Goal: Task Accomplishment & Management: Complete application form

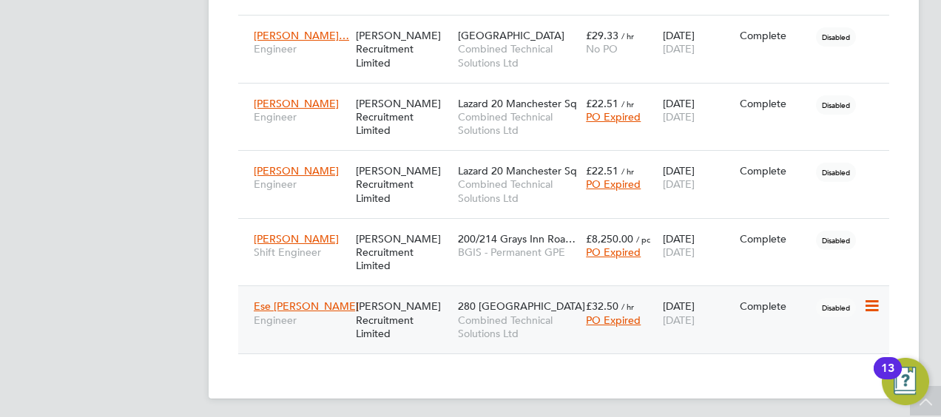
click at [293, 303] on span "Ese [PERSON_NAME]" at bounding box center [306, 305] width 105 height 13
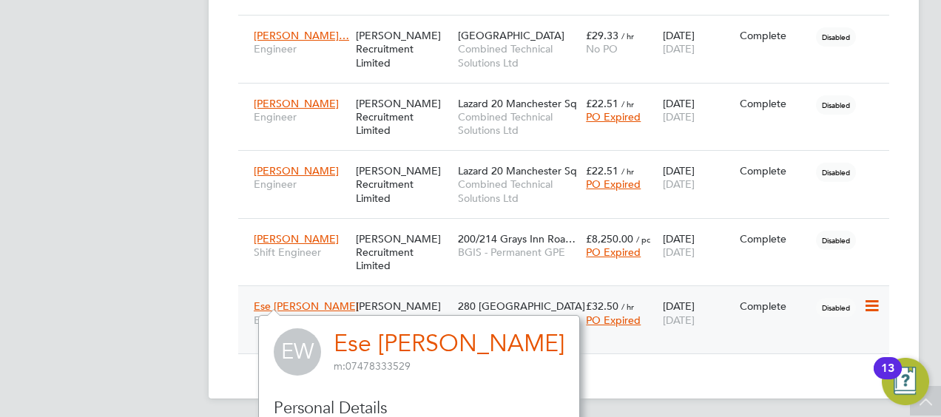
click at [395, 304] on div "[PERSON_NAME] Recruitment Limited" at bounding box center [403, 319] width 102 height 55
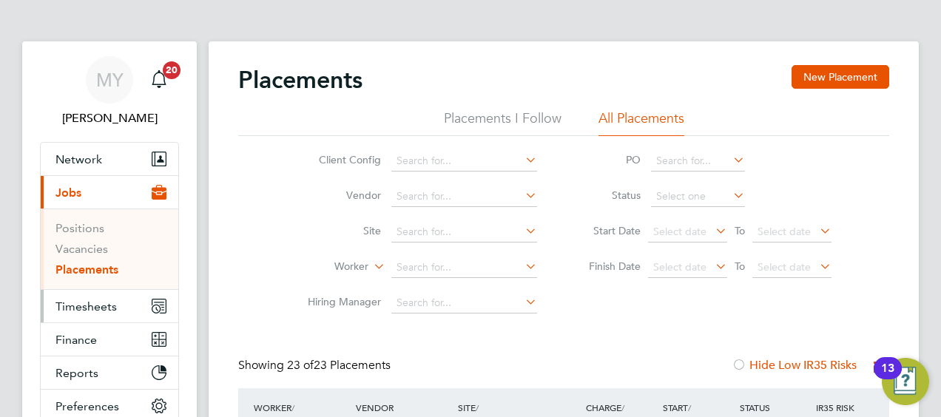
click at [72, 306] on span "Timesheets" at bounding box center [85, 306] width 61 height 14
click at [87, 303] on span "Timesheets" at bounding box center [85, 306] width 61 height 14
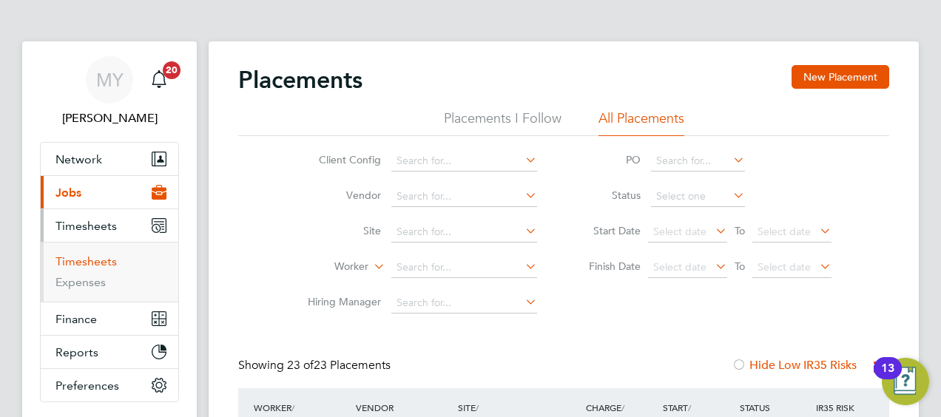
click at [85, 262] on link "Timesheets" at bounding box center [85, 261] width 61 height 14
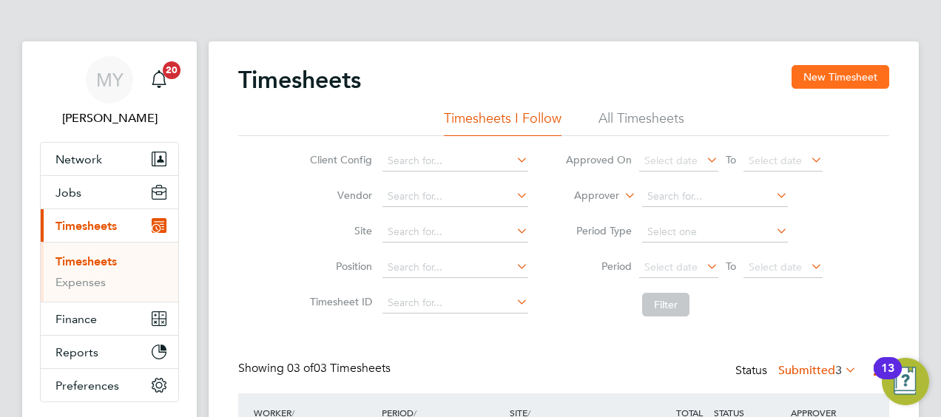
click at [839, 74] on button "New Timesheet" at bounding box center [840, 77] width 98 height 24
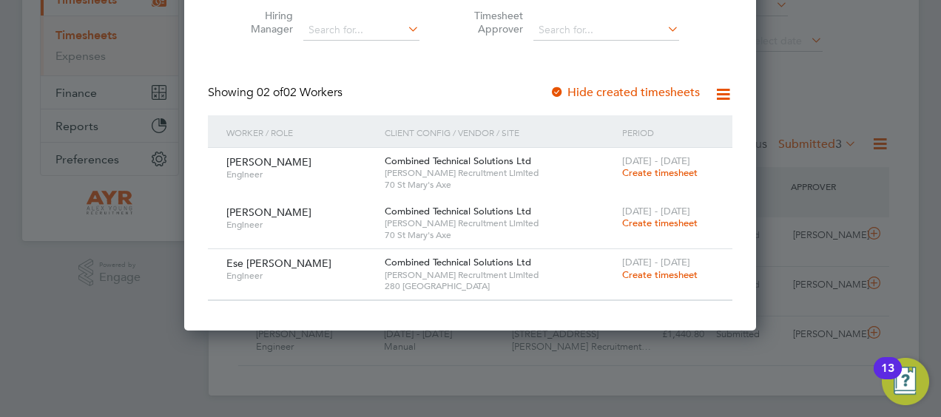
click at [661, 274] on span "Create timesheet" at bounding box center [659, 274] width 75 height 13
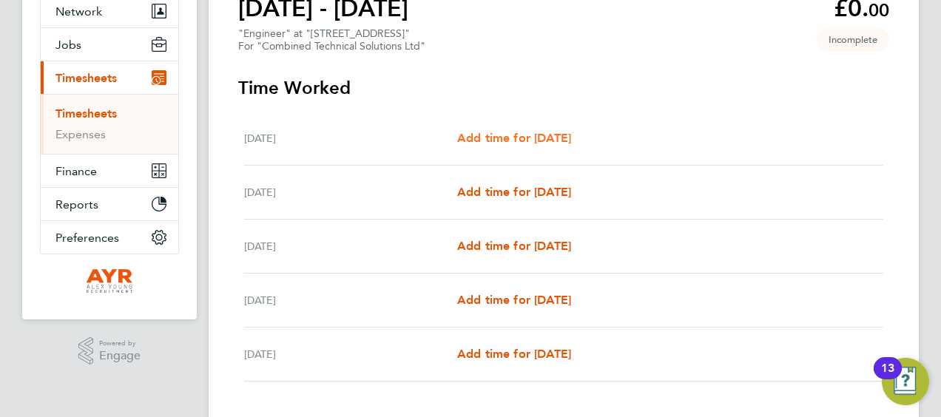
click at [515, 133] on span "Add time for [DATE]" at bounding box center [514, 138] width 114 height 14
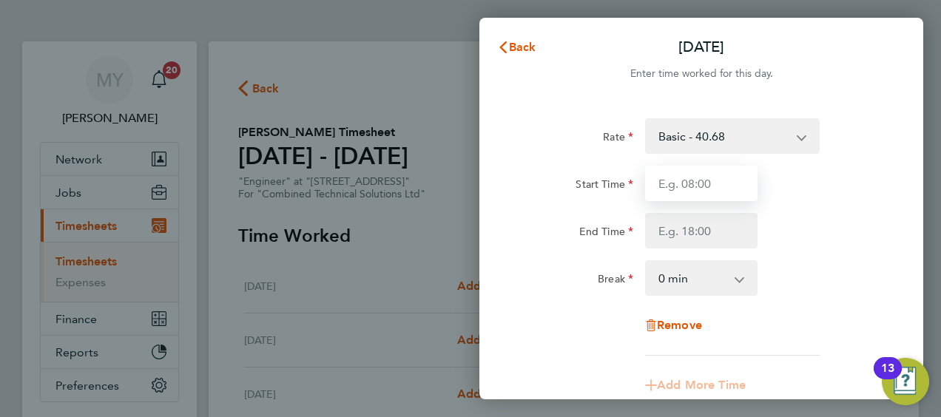
click at [714, 187] on input "Start Time" at bounding box center [701, 183] width 112 height 35
type input "08:00"
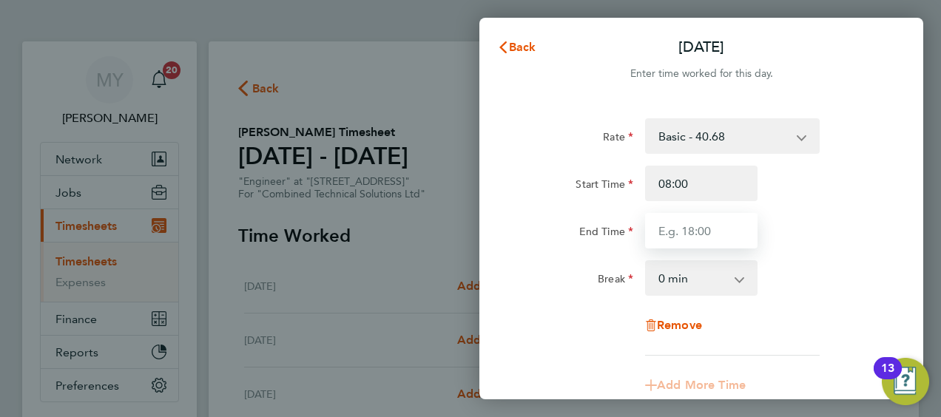
type input "17:00"
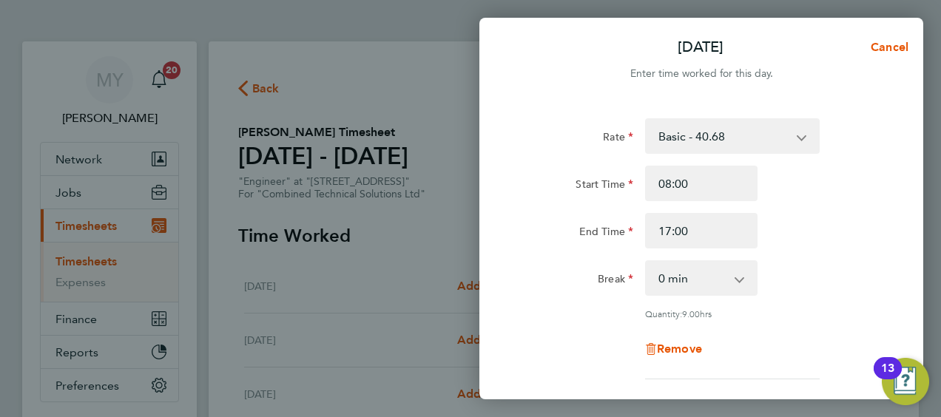
drag, startPoint x: 731, startPoint y: 280, endPoint x: 720, endPoint y: 284, distance: 11.3
click at [731, 280] on select "0 min 15 min 30 min 45 min 60 min 75 min 90 min" at bounding box center [692, 278] width 92 height 33
select select "60"
click at [646, 262] on select "0 min 15 min 30 min 45 min 60 min 75 min 90 min" at bounding box center [692, 278] width 92 height 33
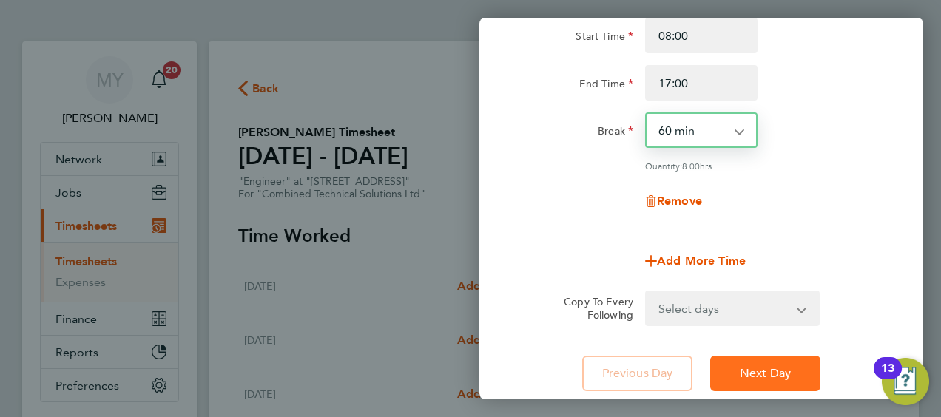
click at [775, 377] on span "Next Day" at bounding box center [764, 373] width 51 height 15
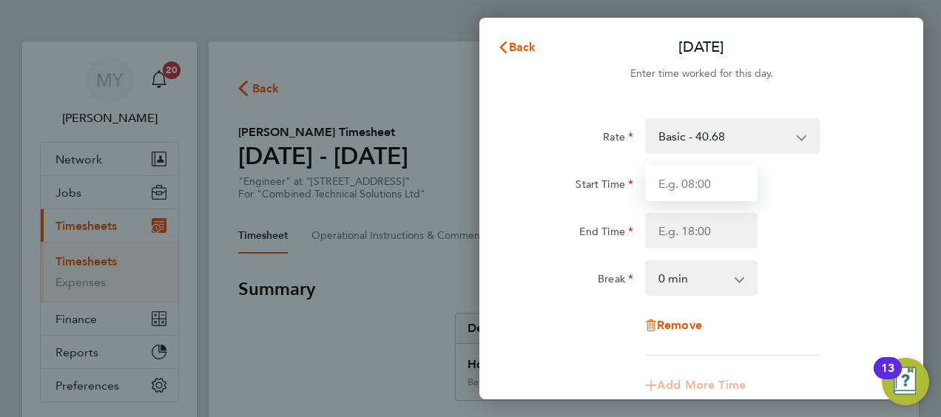
click at [677, 184] on input "Start Time" at bounding box center [701, 183] width 112 height 35
type input "08:00"
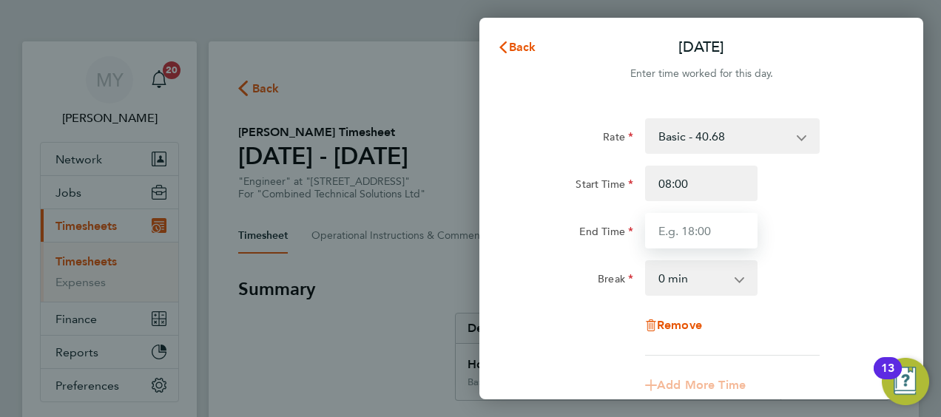
type input "17:00"
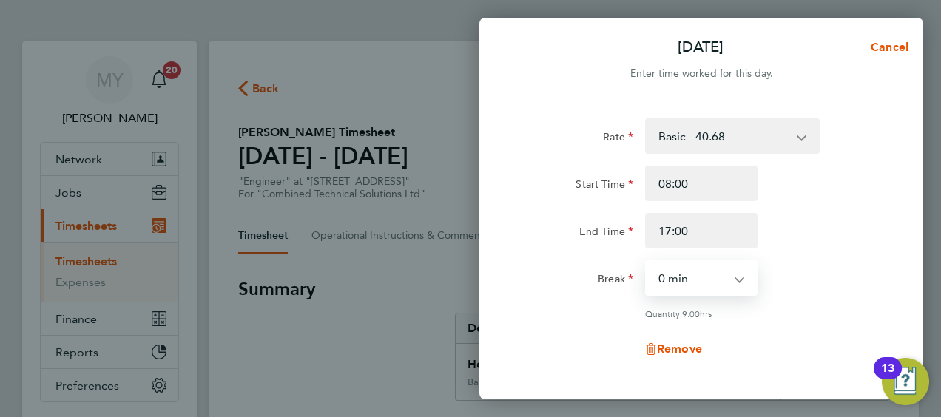
click at [713, 285] on select "0 min 15 min 30 min 45 min 60 min 75 min 90 min" at bounding box center [692, 278] width 92 height 33
select select "60"
click at [646, 262] on select "0 min 15 min 30 min 45 min 60 min 75 min 90 min" at bounding box center [692, 278] width 92 height 33
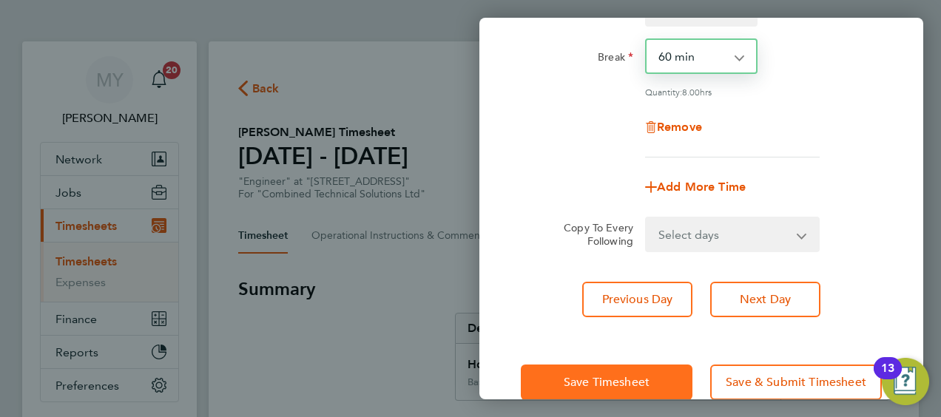
click at [624, 377] on span "Save Timesheet" at bounding box center [606, 382] width 86 height 15
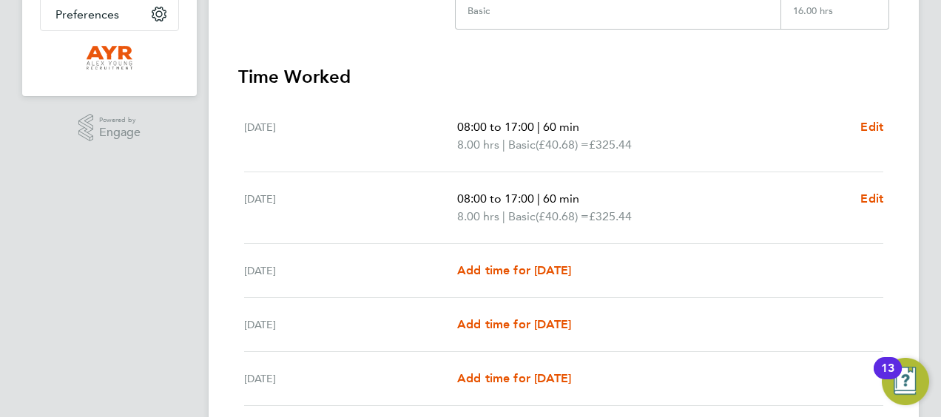
scroll to position [488, 0]
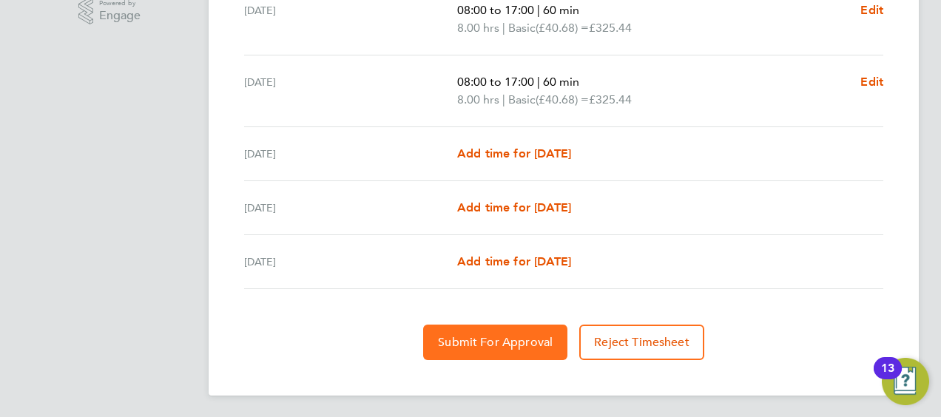
click at [490, 336] on span "Submit For Approval" at bounding box center [495, 342] width 115 height 15
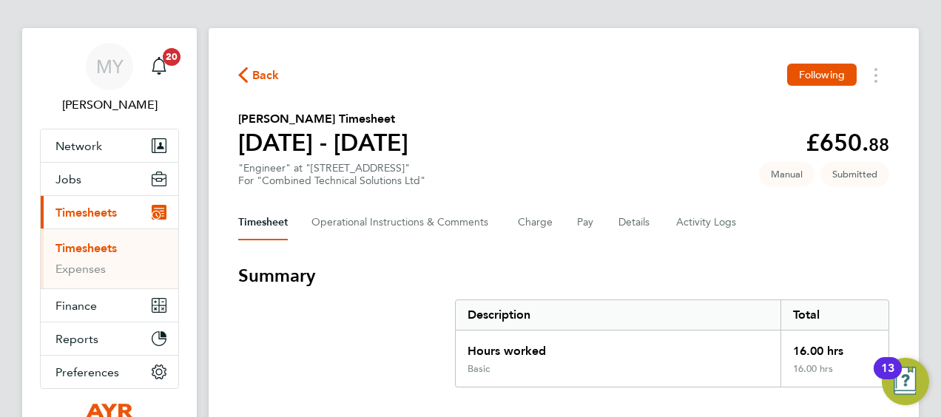
scroll to position [0, 0]
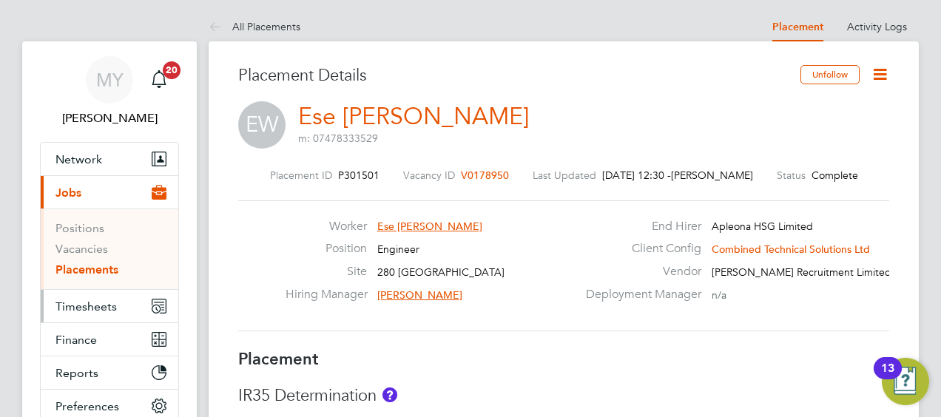
click at [84, 303] on span "Timesheets" at bounding box center [85, 306] width 61 height 14
click at [87, 303] on span "Timesheets" at bounding box center [85, 306] width 61 height 14
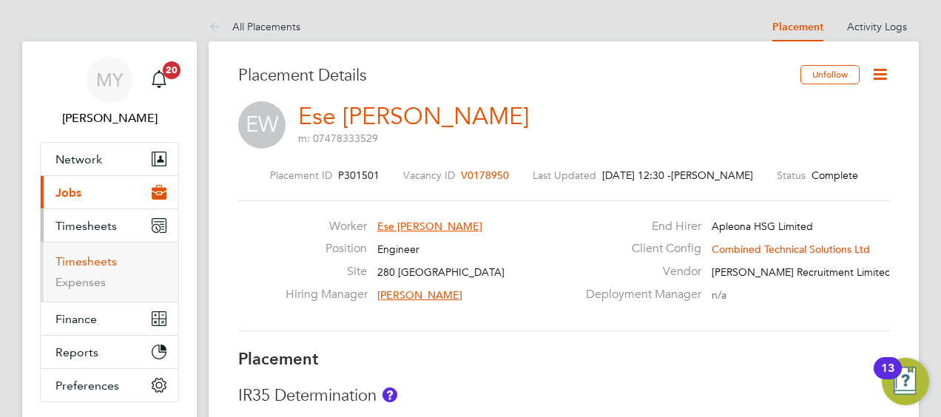
click at [87, 259] on link "Timesheets" at bounding box center [85, 261] width 61 height 14
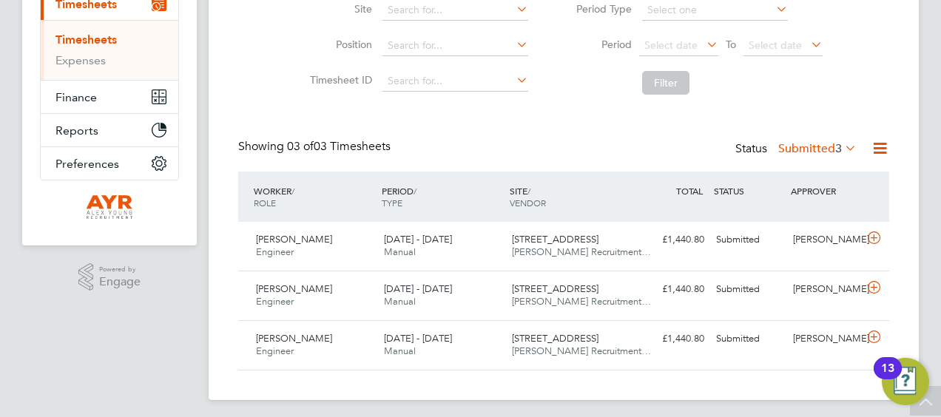
click at [884, 146] on icon at bounding box center [879, 148] width 18 height 18
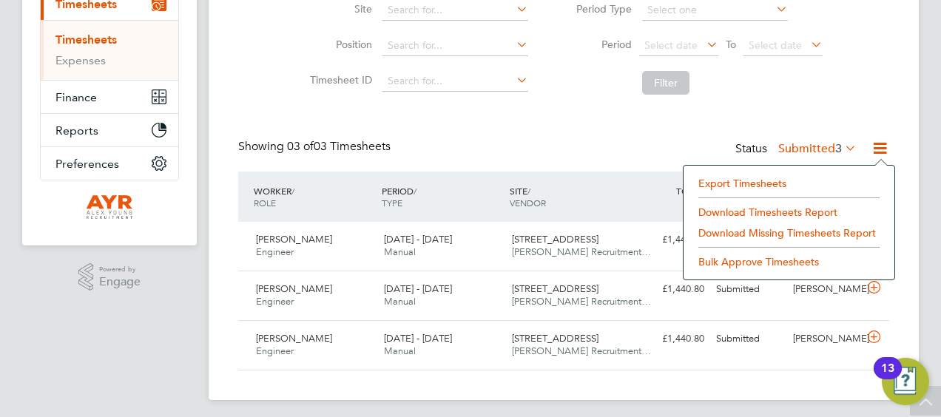
click at [742, 179] on li "Export Timesheets" at bounding box center [789, 183] width 196 height 21
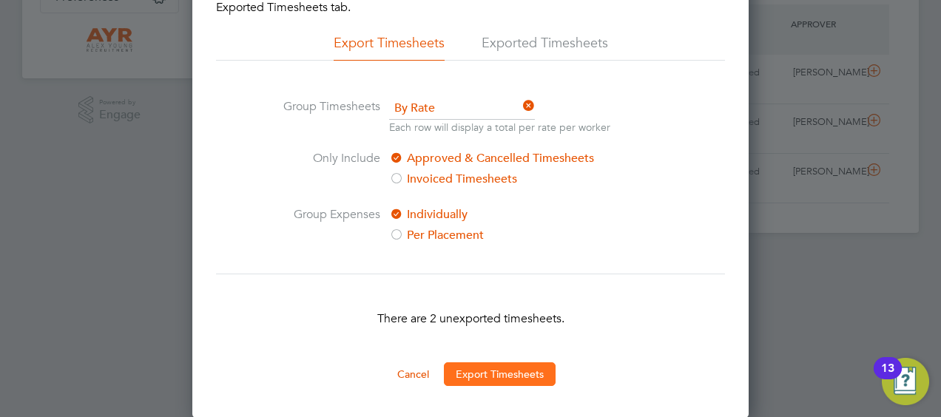
click at [478, 380] on button "Export Timesheets" at bounding box center [500, 374] width 112 height 24
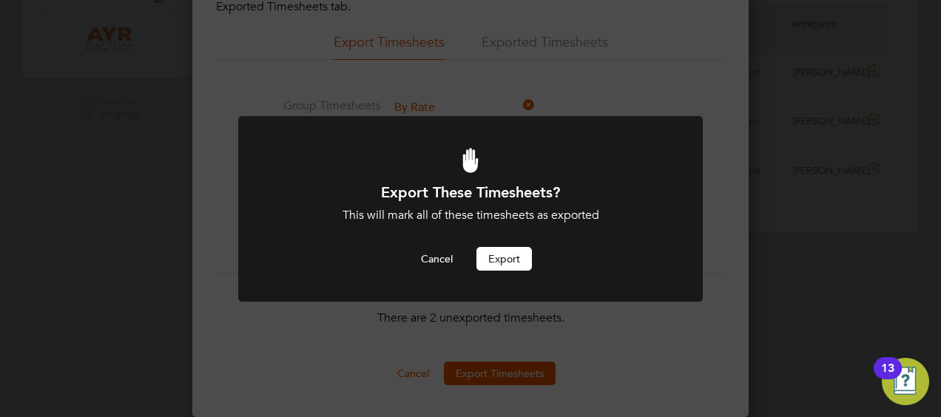
click at [491, 254] on button "Export" at bounding box center [503, 259] width 55 height 24
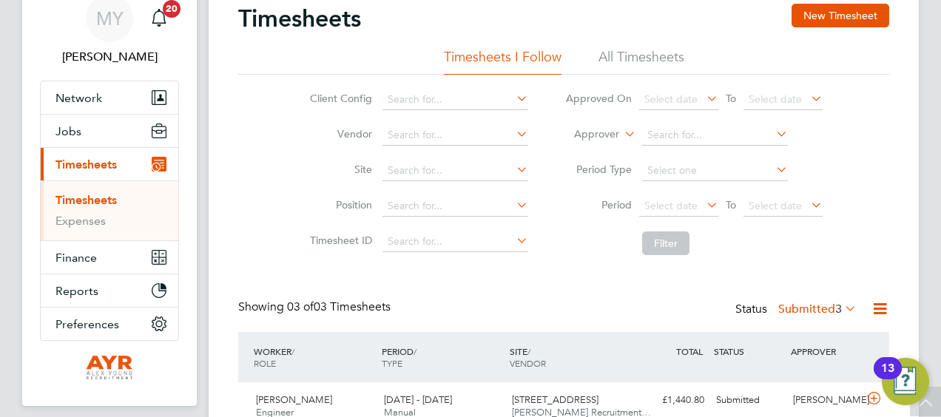
scroll to position [61, 0]
click at [70, 125] on span "Jobs" at bounding box center [68, 132] width 26 height 14
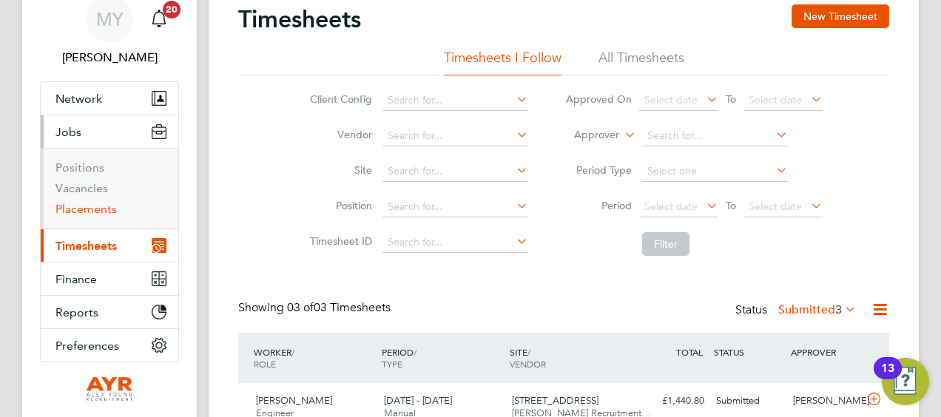
click at [90, 203] on link "Placements" at bounding box center [85, 209] width 61 height 14
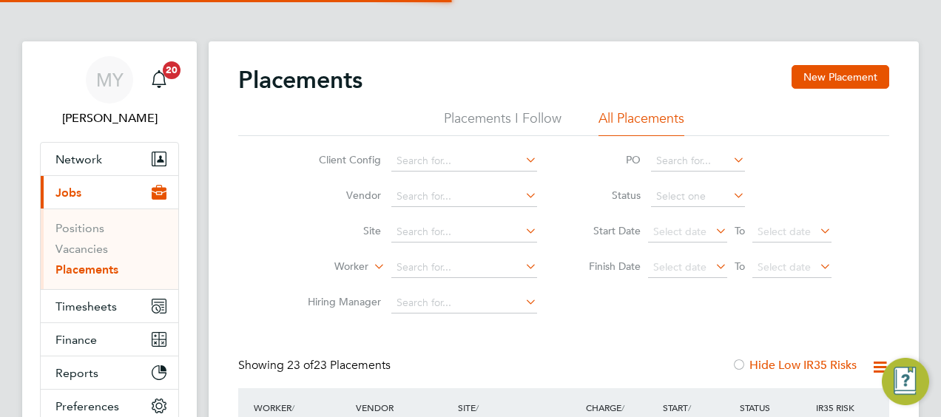
scroll to position [7, 7]
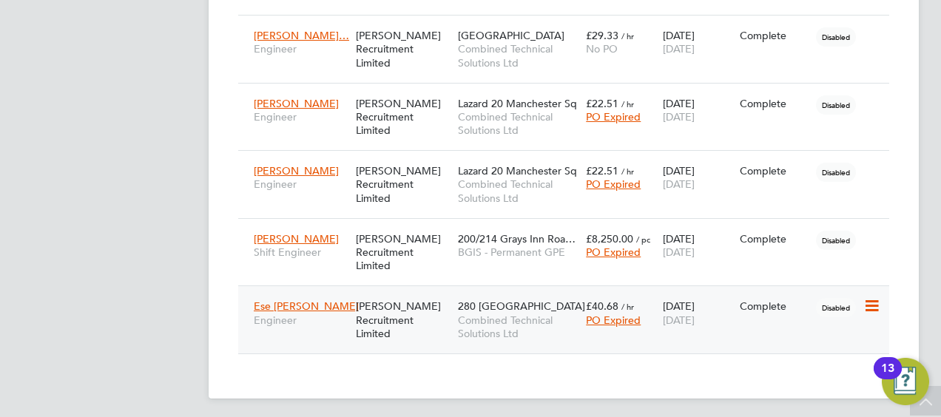
click at [411, 308] on div "[PERSON_NAME] Recruitment Limited" at bounding box center [403, 319] width 102 height 55
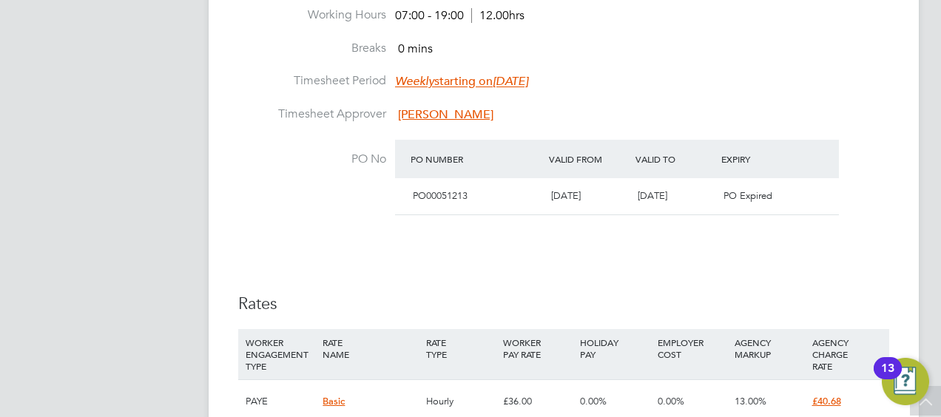
scroll to position [813, 0]
